Goal: Find specific fact: Find specific fact

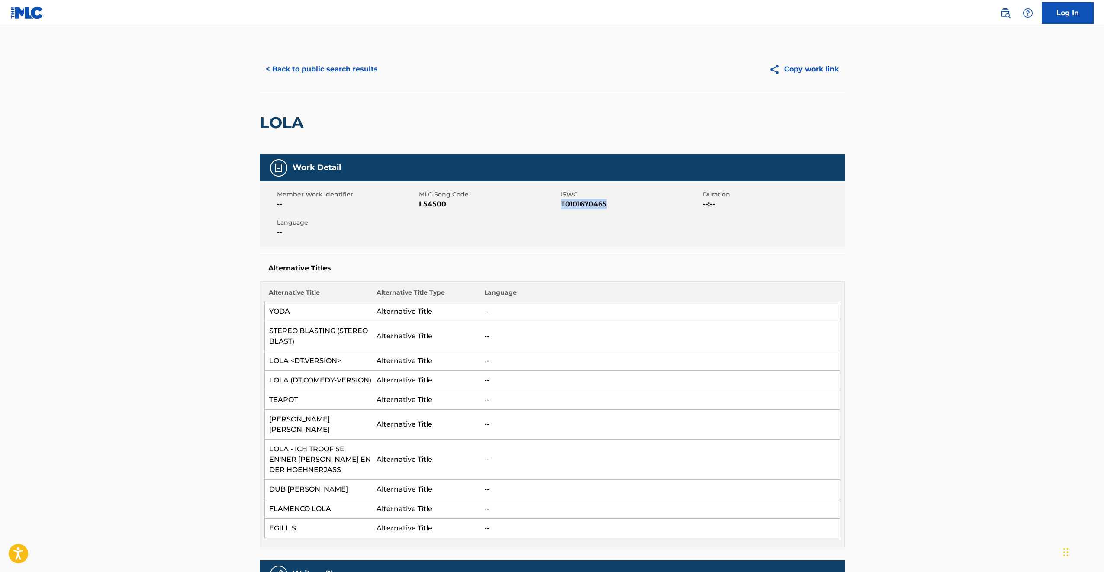
click at [334, 59] on button "< Back to public search results" at bounding box center [322, 69] width 124 height 22
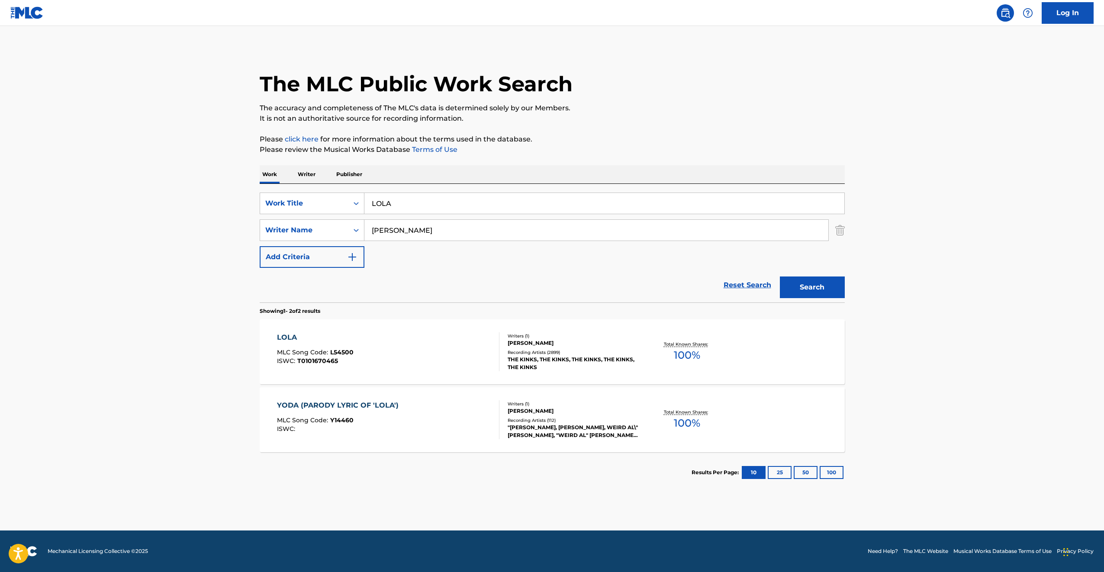
click at [375, 201] on input "LOLA" at bounding box center [605, 203] width 480 height 21
paste input "THE RHYTHM OF THE NIGHT"
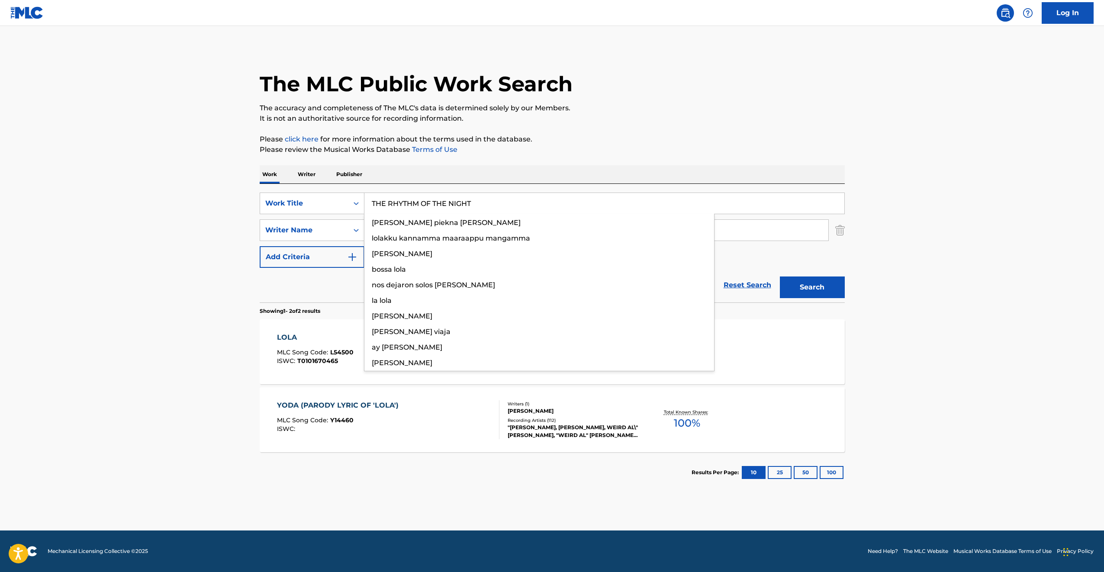
type input "THE RHYTHM OF THE NIGHT"
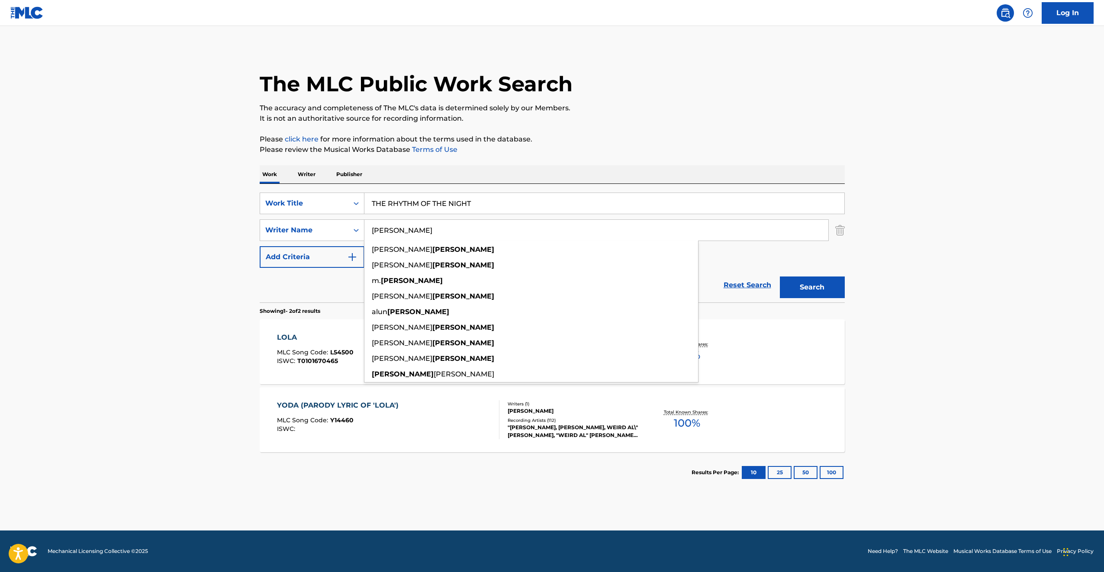
type input "[PERSON_NAME]"
click at [780, 277] on button "Search" at bounding box center [812, 288] width 65 height 22
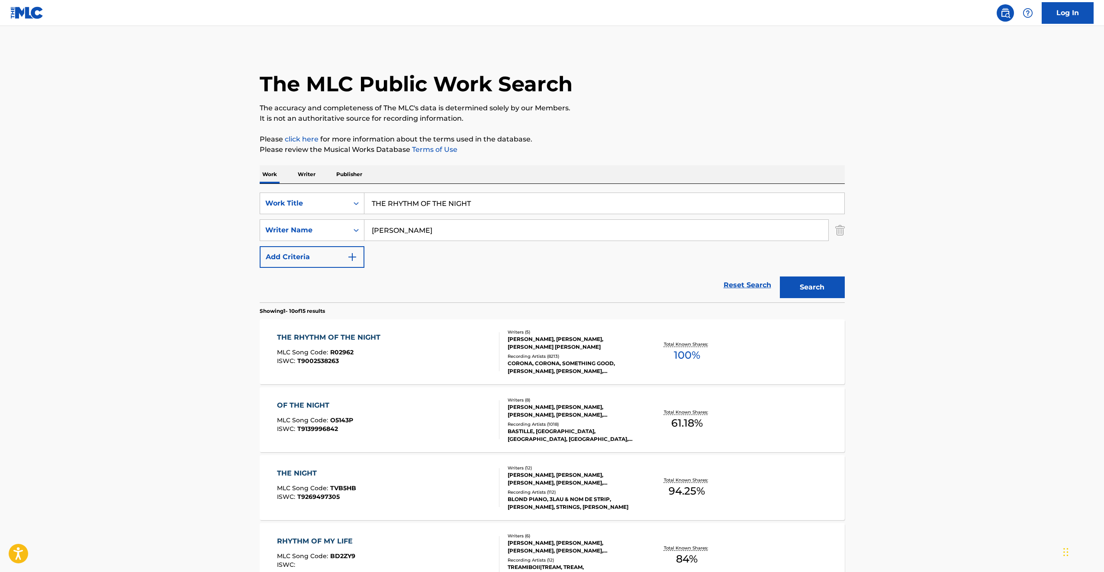
click at [399, 360] on div "THE RHYTHM OF THE NIGHT MLC Song Code : R02962 ISWC : T9002538263" at bounding box center [388, 351] width 223 height 39
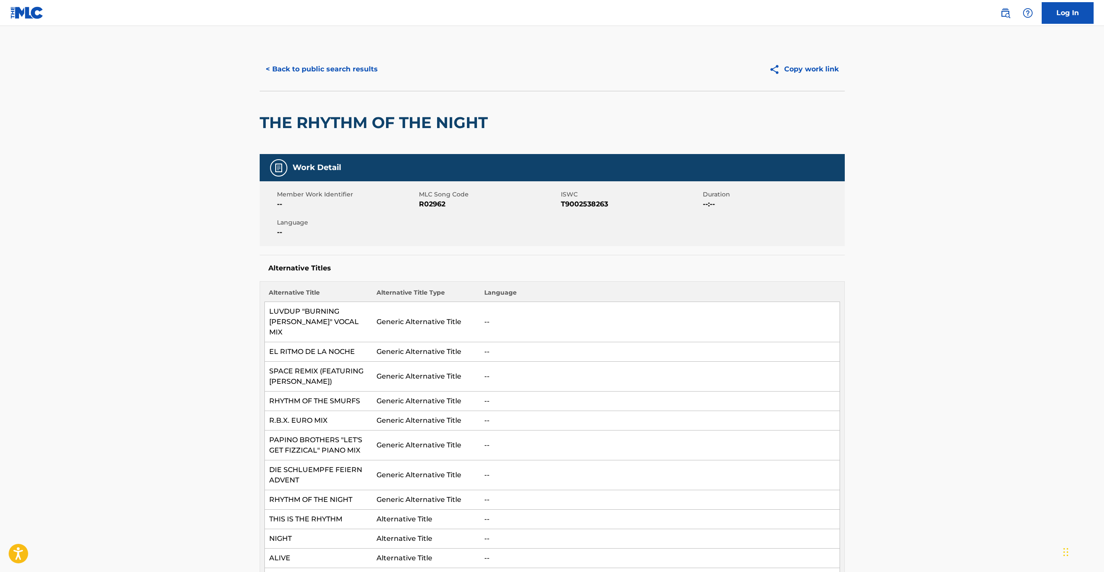
click at [429, 205] on span "R02962" at bounding box center [489, 204] width 140 height 10
copy span "R02962"
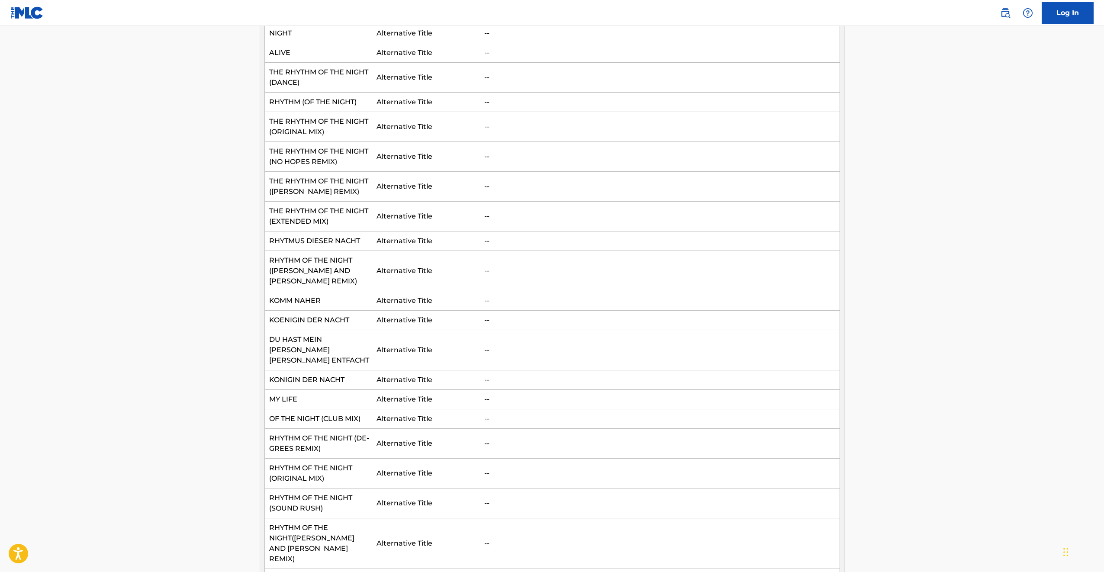
scroll to position [1176, 0]
